Goal: Information Seeking & Learning: Learn about a topic

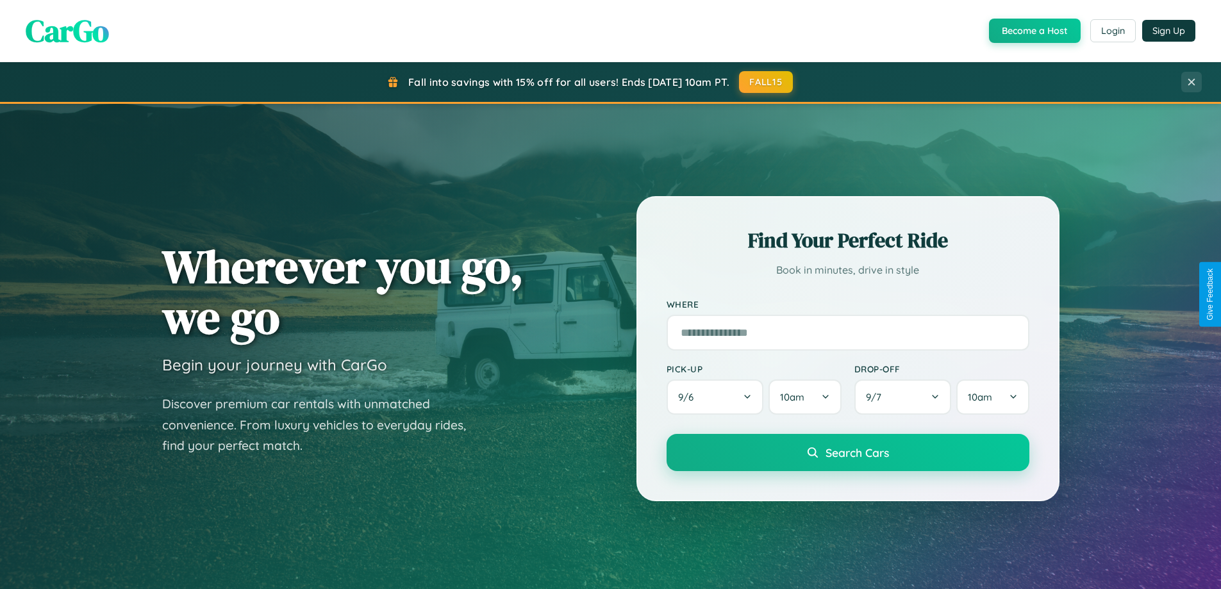
scroll to position [882, 0]
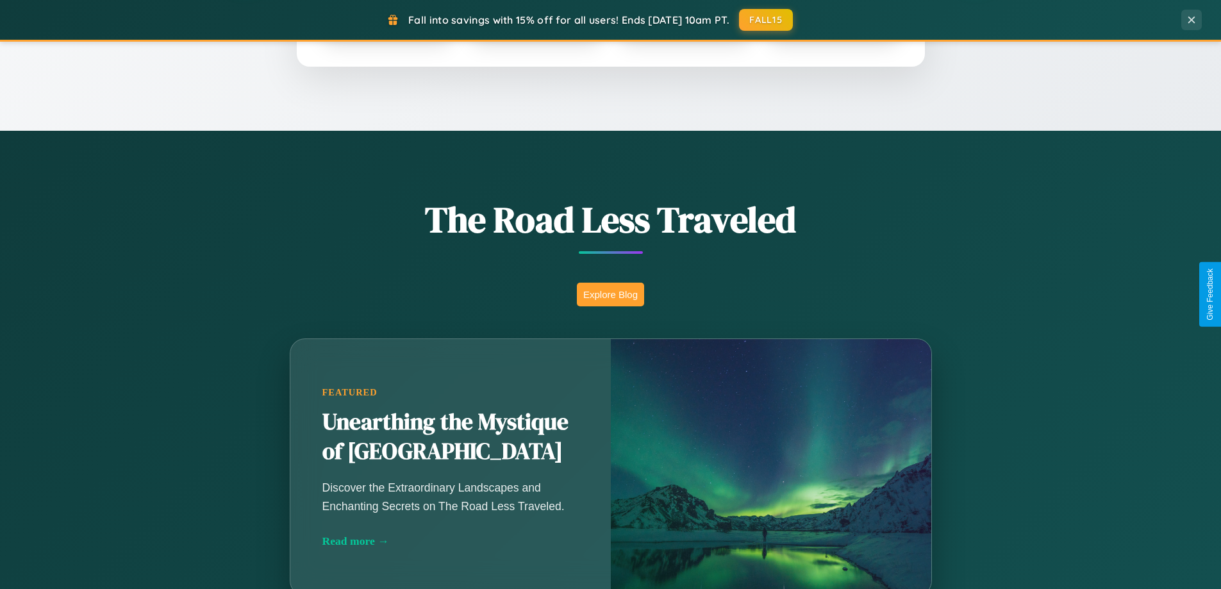
click at [610, 294] on button "Explore Blog" at bounding box center [610, 295] width 67 height 24
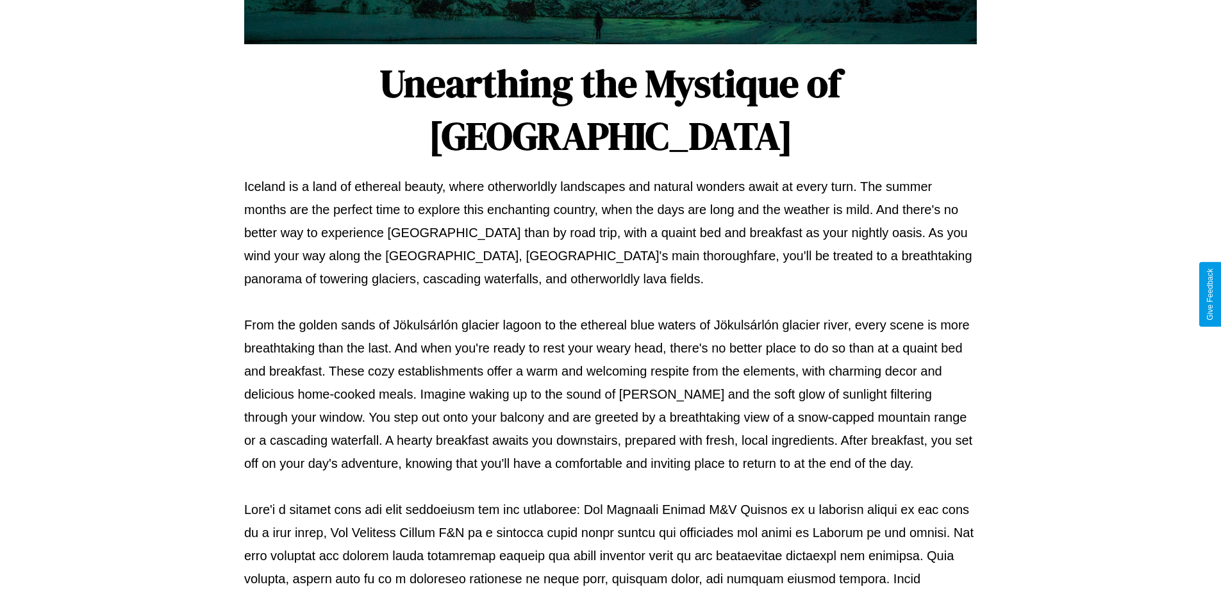
scroll to position [415, 0]
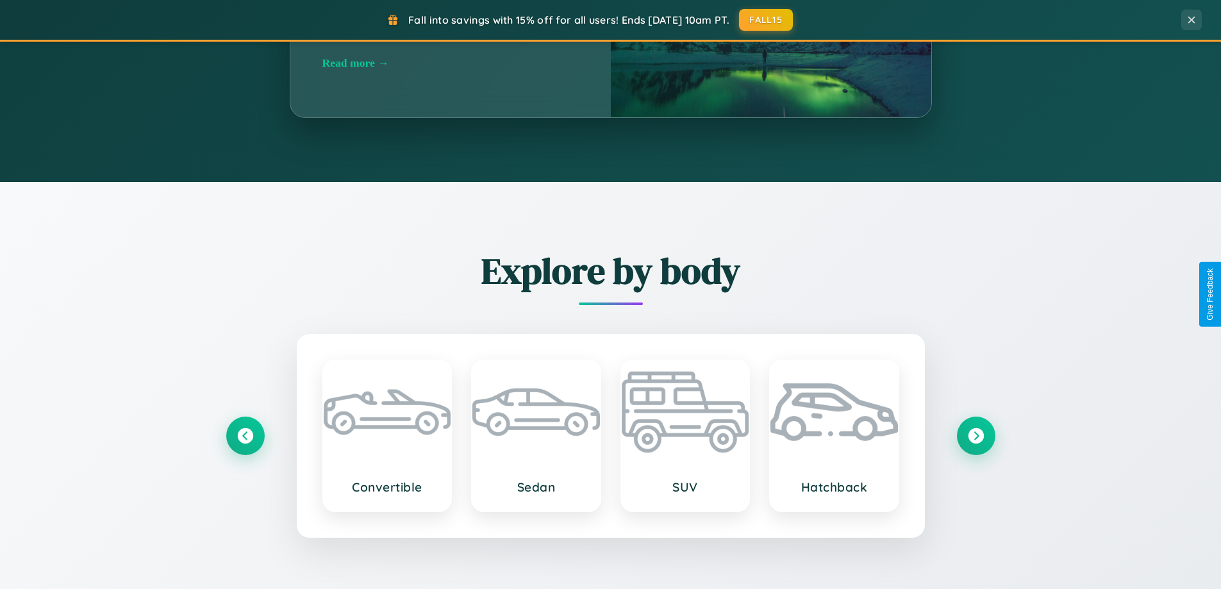
scroll to position [2467, 0]
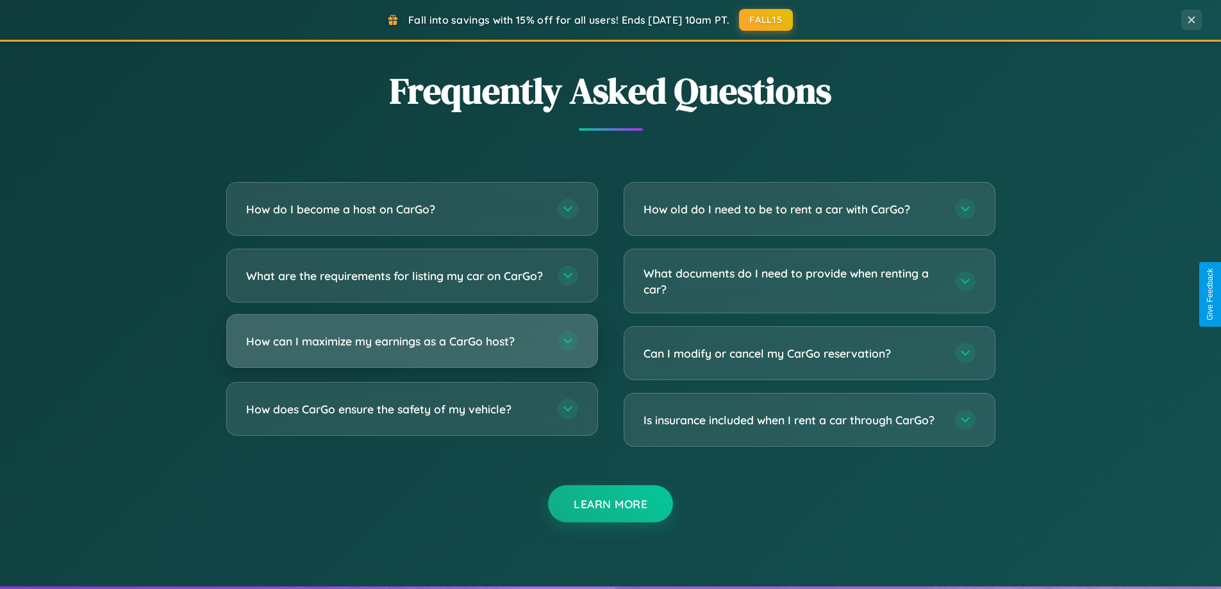
click at [412, 349] on h3 "How can I maximize my earnings as a CarGo host?" at bounding box center [395, 341] width 299 height 16
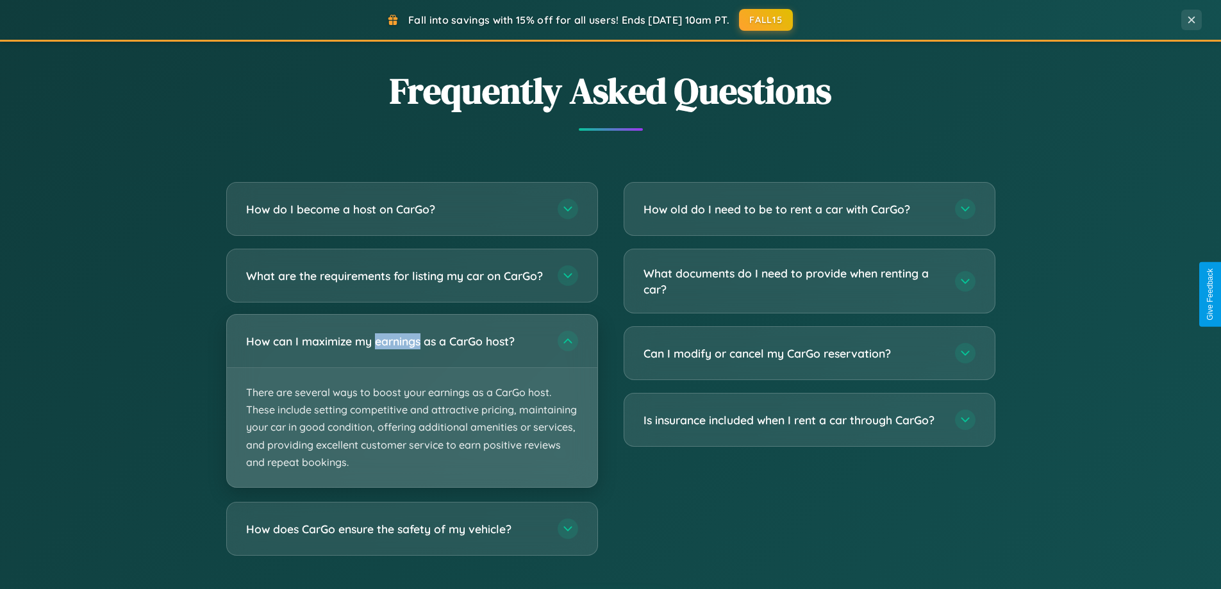
click at [412, 412] on p "There are several ways to boost your earnings as a CarGo host. These include se…" at bounding box center [412, 427] width 371 height 119
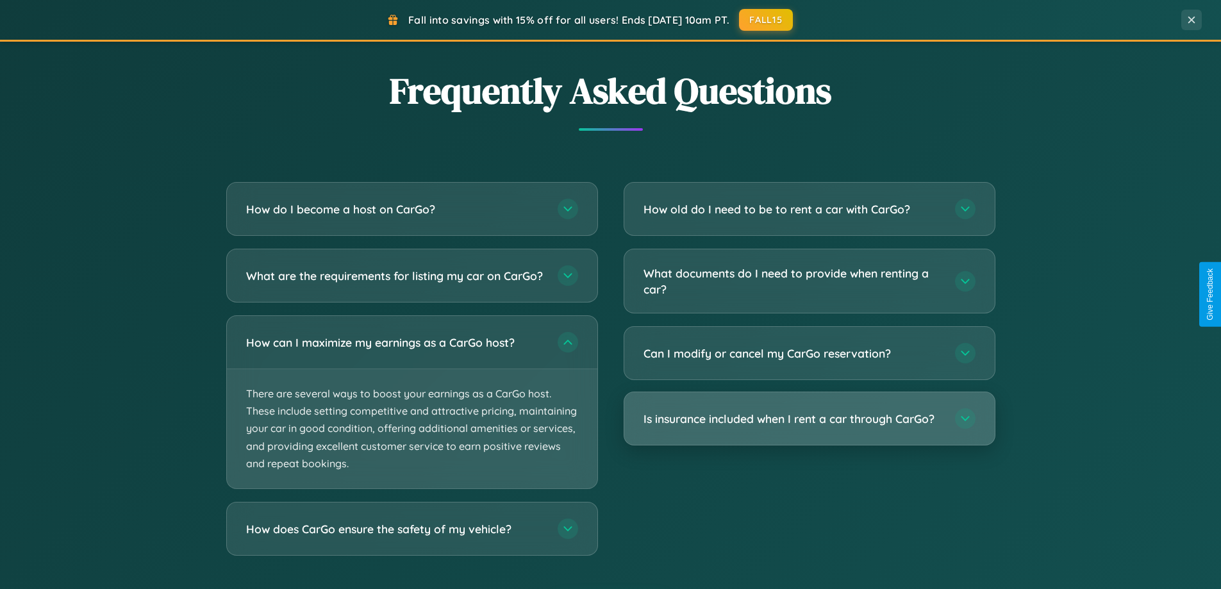
click at [809, 420] on h3 "Is insurance included when I rent a car through CarGo?" at bounding box center [793, 419] width 299 height 16
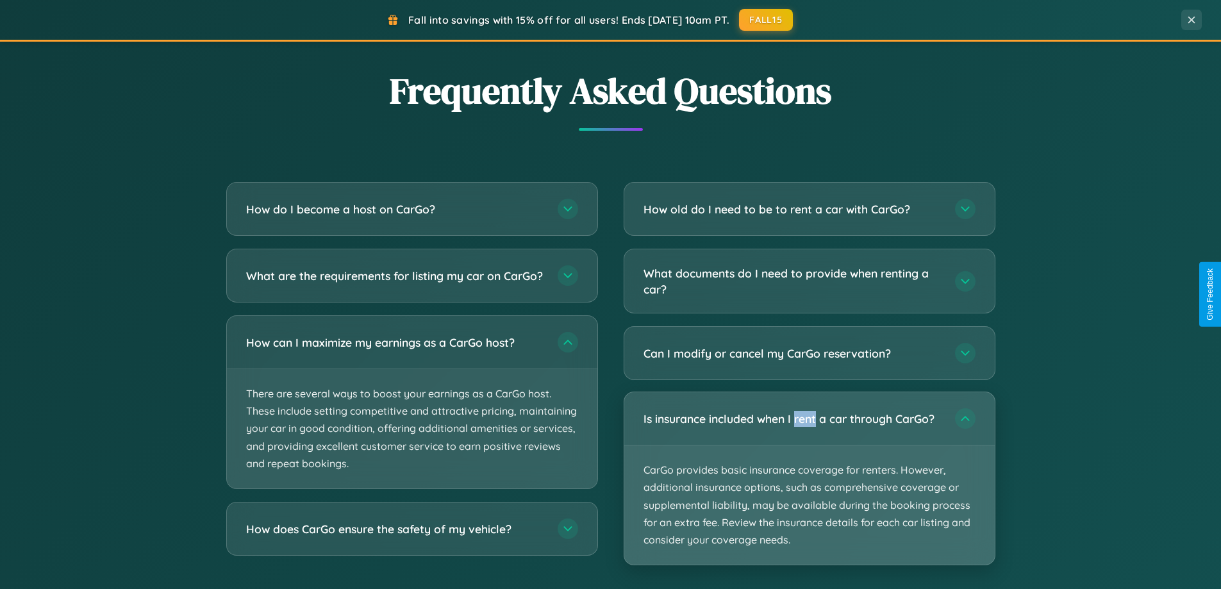
click at [809, 478] on p "CarGo provides basic insurance coverage for renters. However, additional insura…" at bounding box center [809, 505] width 371 height 119
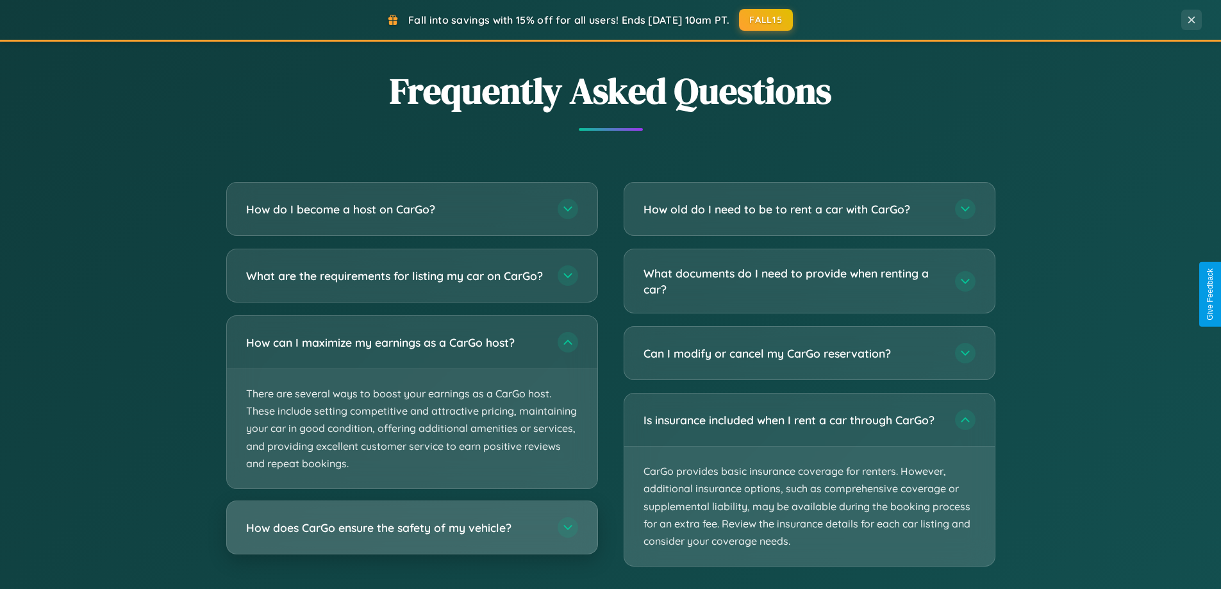
click at [412, 536] on h3 "How does CarGo ensure the safety of my vehicle?" at bounding box center [395, 528] width 299 height 16
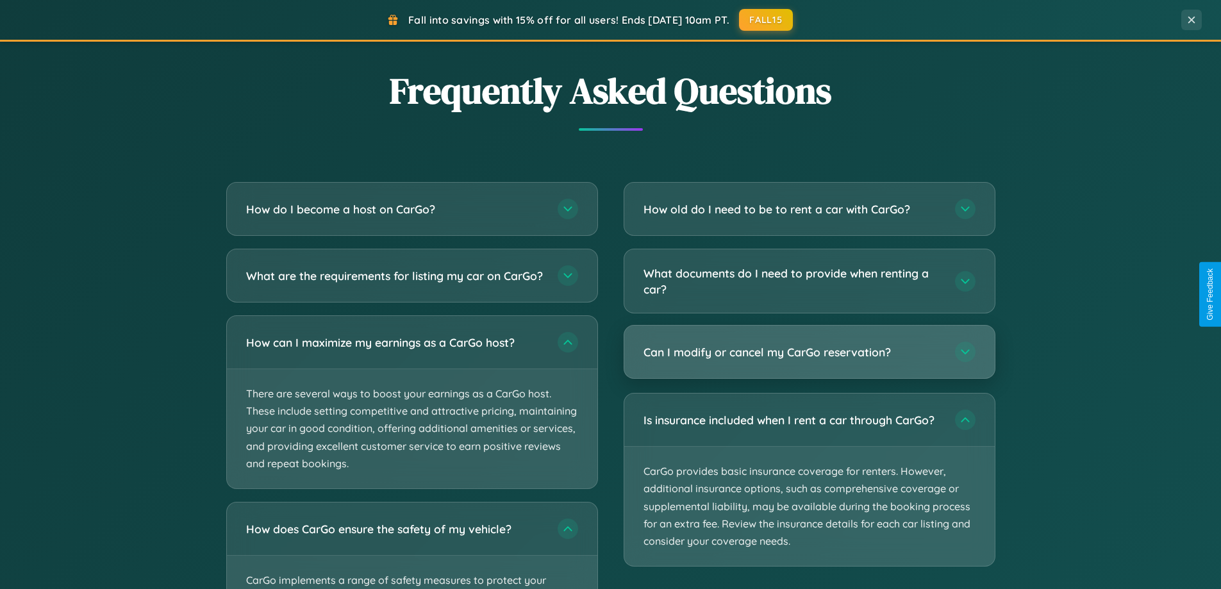
click at [809, 352] on h3 "Can I modify or cancel my CarGo reservation?" at bounding box center [793, 352] width 299 height 16
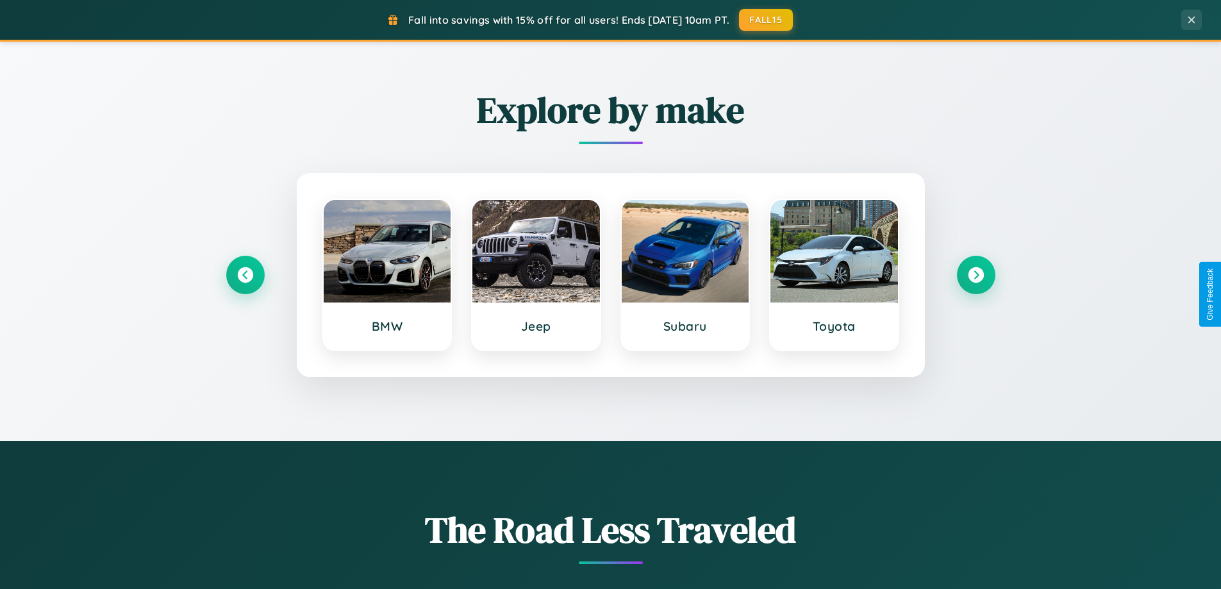
scroll to position [553, 0]
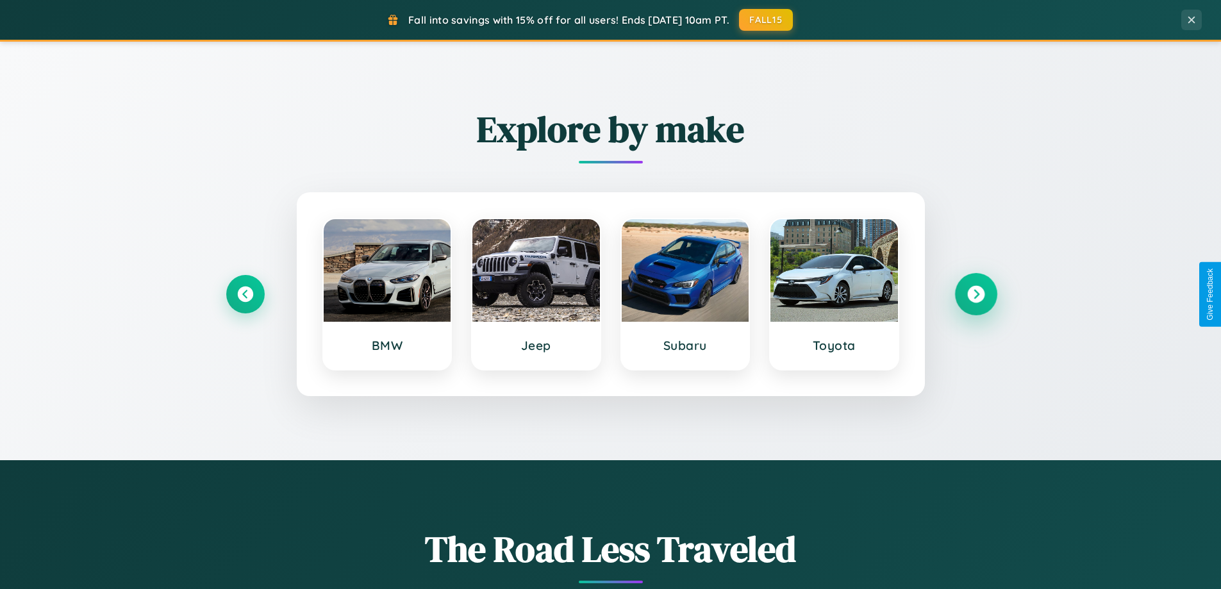
click at [976, 294] on icon at bounding box center [975, 294] width 17 height 17
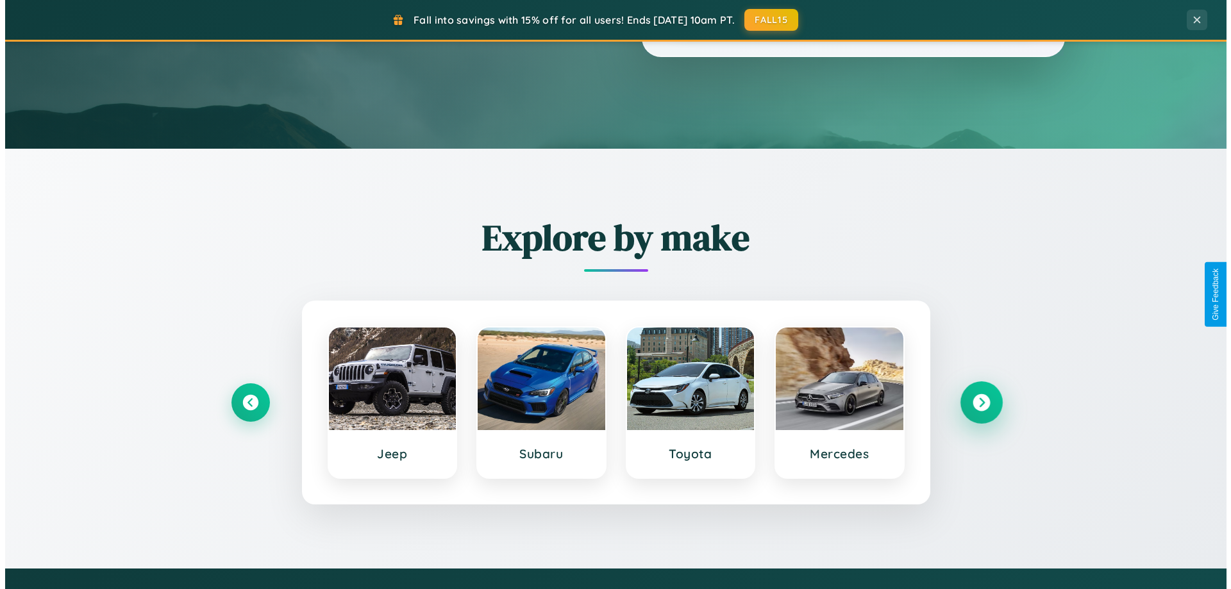
scroll to position [0, 0]
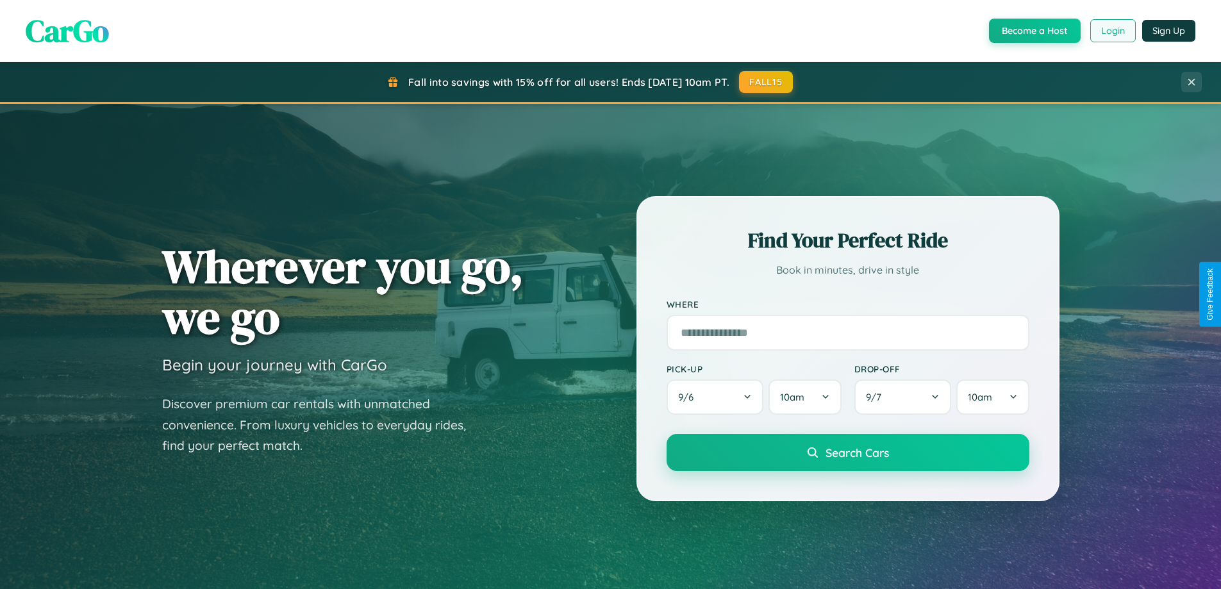
click at [1112, 31] on button "Login" at bounding box center [1113, 30] width 46 height 23
